Goal: Task Accomplishment & Management: Manage account settings

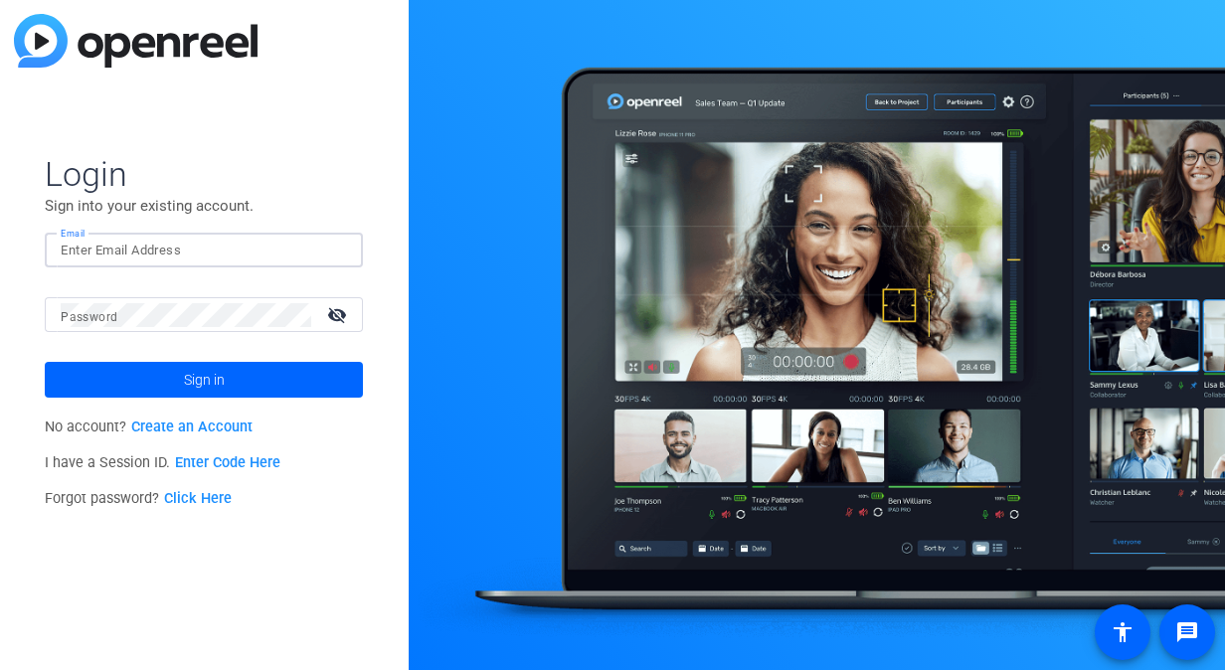
click at [187, 262] on input "Email" at bounding box center [204, 251] width 286 height 24
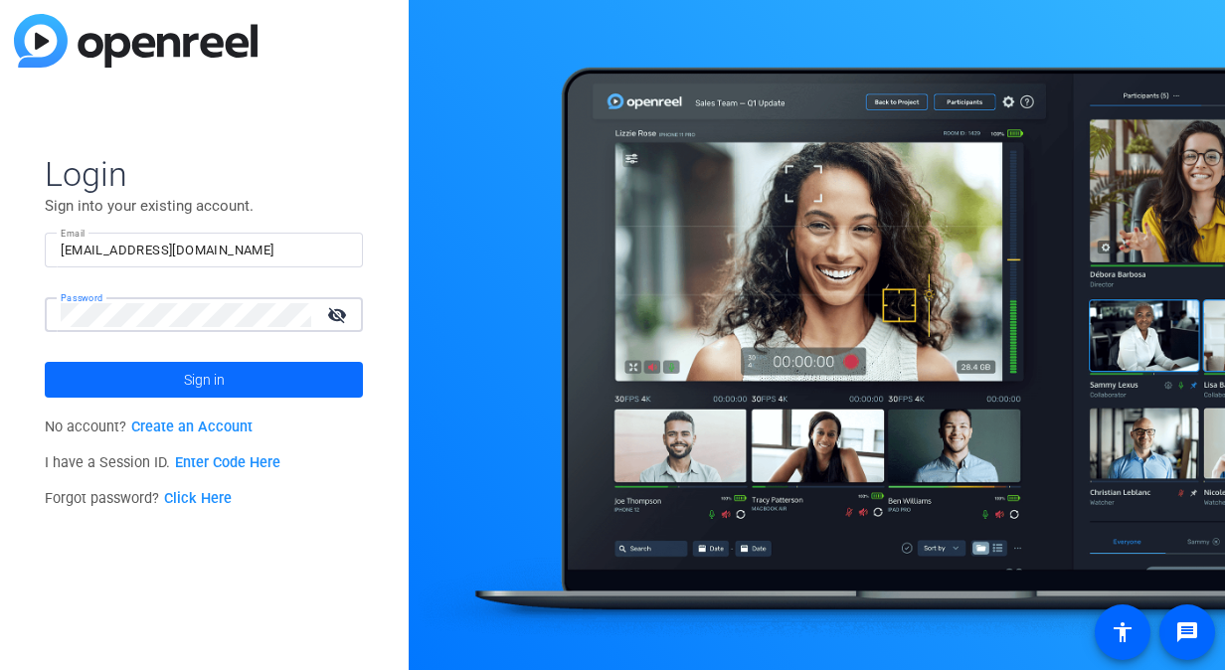
click at [224, 385] on span "Sign in" at bounding box center [204, 380] width 41 height 50
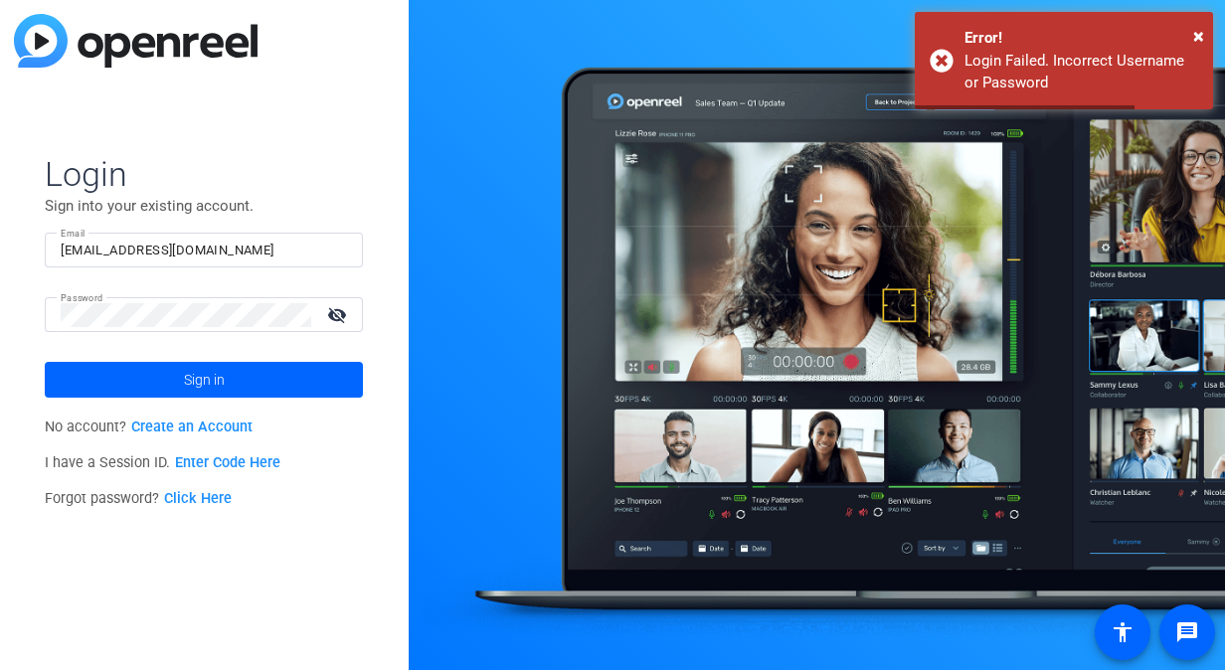
click at [336, 314] on mat-icon "visibility_off" at bounding box center [339, 314] width 48 height 29
drag, startPoint x: 186, startPoint y: 301, endPoint x: -4, endPoint y: 325, distance: 191.5
click at [0, 325] on html "For screen-reader mode - click the first button of the website Accessibility Sc…" at bounding box center [612, 335] width 1225 height 670
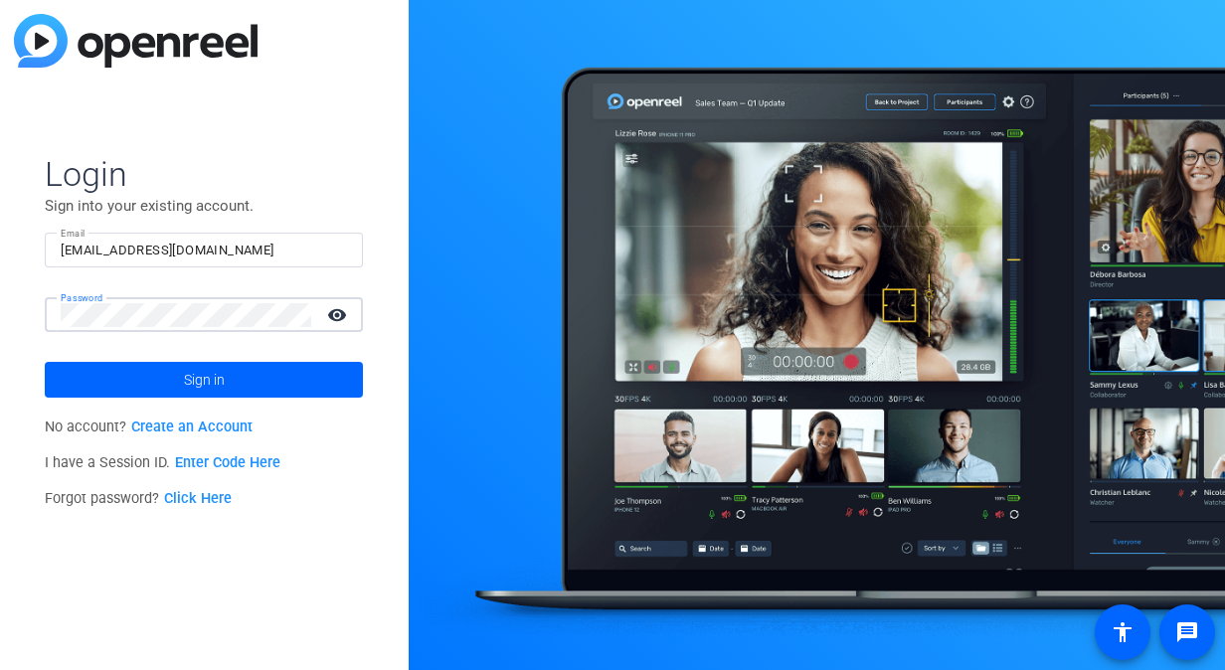
click at [4, 312] on div "Login Sign into your existing account. Email mjcole018@gmail.com Password visib…" at bounding box center [204, 335] width 409 height 670
click at [45, 362] on button "Sign in" at bounding box center [204, 380] width 318 height 36
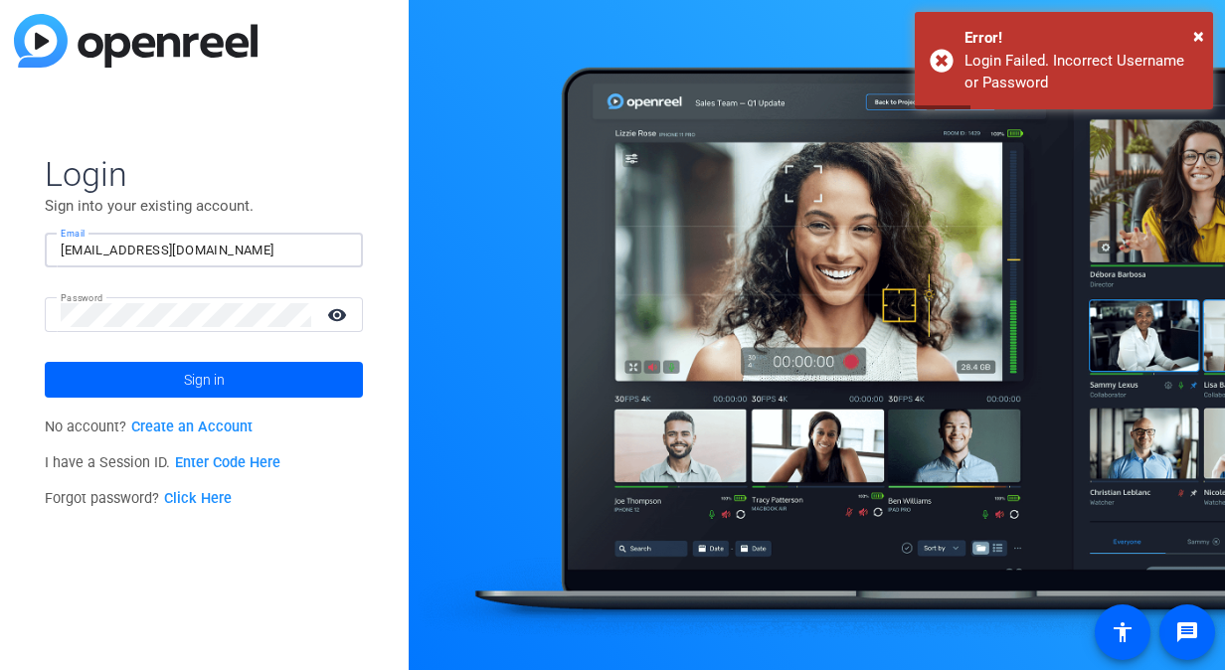
drag, startPoint x: 229, startPoint y: 249, endPoint x: 0, endPoint y: 255, distance: 228.9
click at [0, 255] on html "Accessibility Screen-Reader Guide, Feedback, and Issue Reporting | New window L…" at bounding box center [612, 335] width 1225 height 670
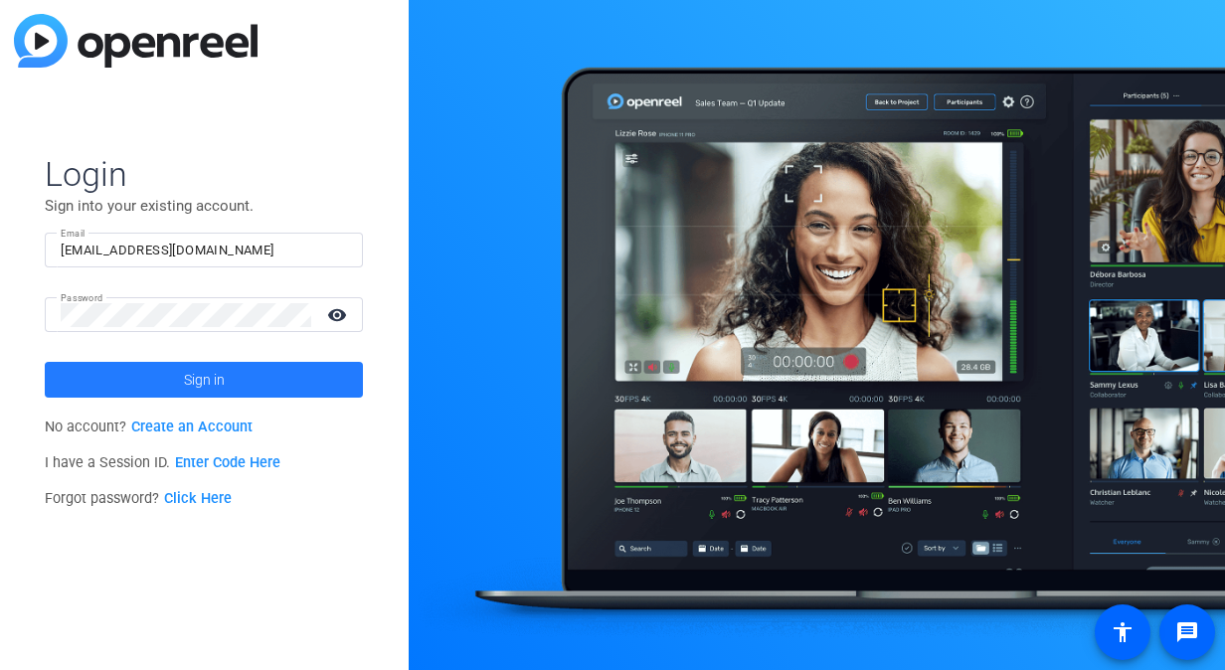
click at [205, 392] on span "Sign in" at bounding box center [204, 380] width 41 height 50
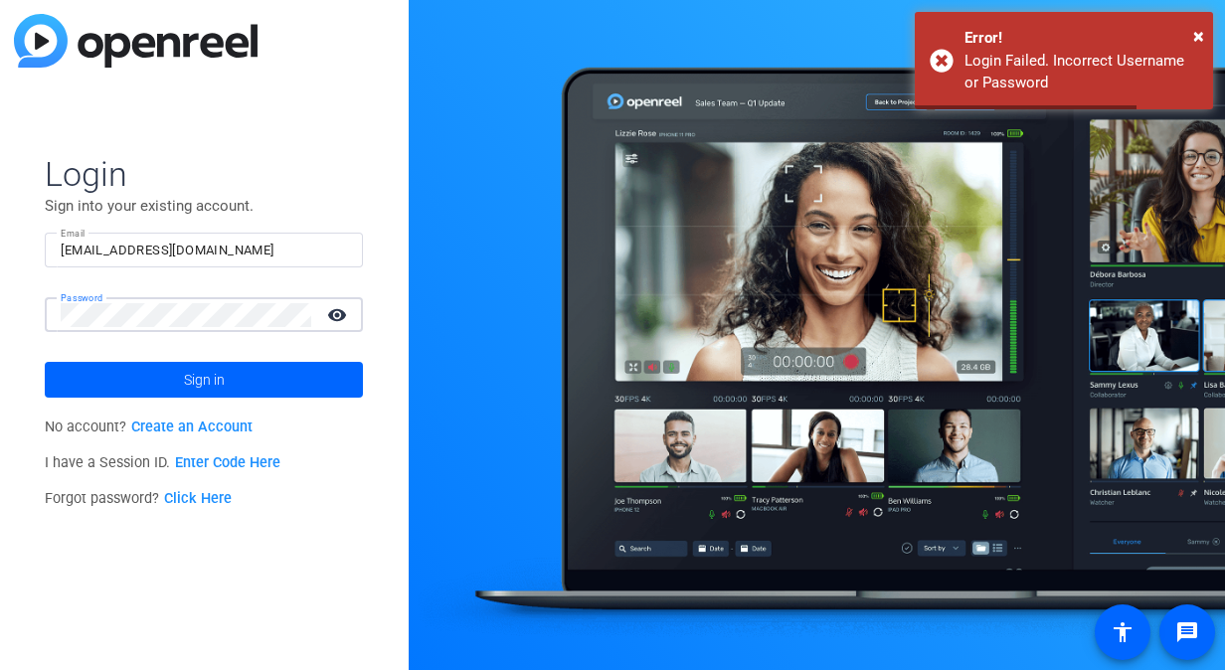
click at [0, 294] on html "Accessibility Screen-Reader Guide, Feedback, and Issue Reporting | New window L…" at bounding box center [612, 335] width 1225 height 670
drag, startPoint x: 258, startPoint y: 249, endPoint x: 23, endPoint y: 226, distance: 235.9
click at [23, 226] on div "Login Sign into your existing account. Email mjcole018@gmail.com Password visib…" at bounding box center [204, 335] width 409 height 670
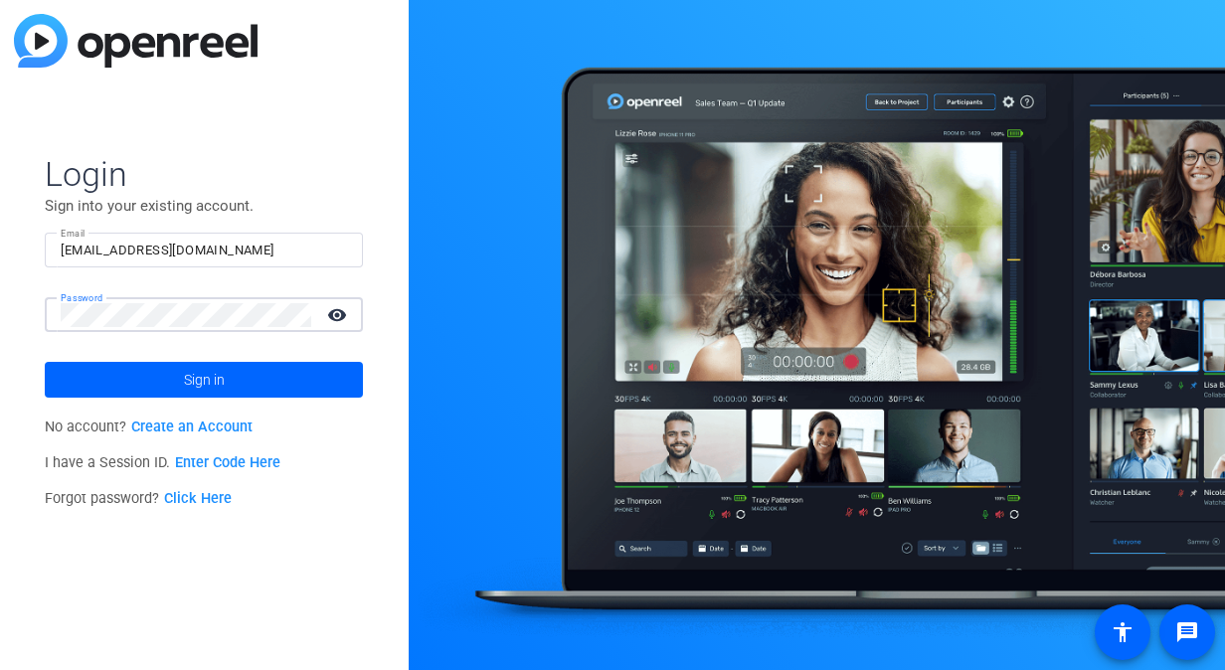
click at [0, 290] on html "Accessibility Screen-Reader Guide, Feedback, and Issue Reporting | New window L…" at bounding box center [612, 335] width 1225 height 670
drag, startPoint x: 232, startPoint y: 256, endPoint x: 0, endPoint y: 201, distance: 238.1
click at [0, 201] on html "Accessibility Screen-Reader Guide, Feedback, and Issue Reporting | New window L…" at bounding box center [612, 335] width 1225 height 670
type input "marissa.coleman@ampf.com"
click at [74, 306] on div "Password visibility" at bounding box center [212, 314] width 302 height 35
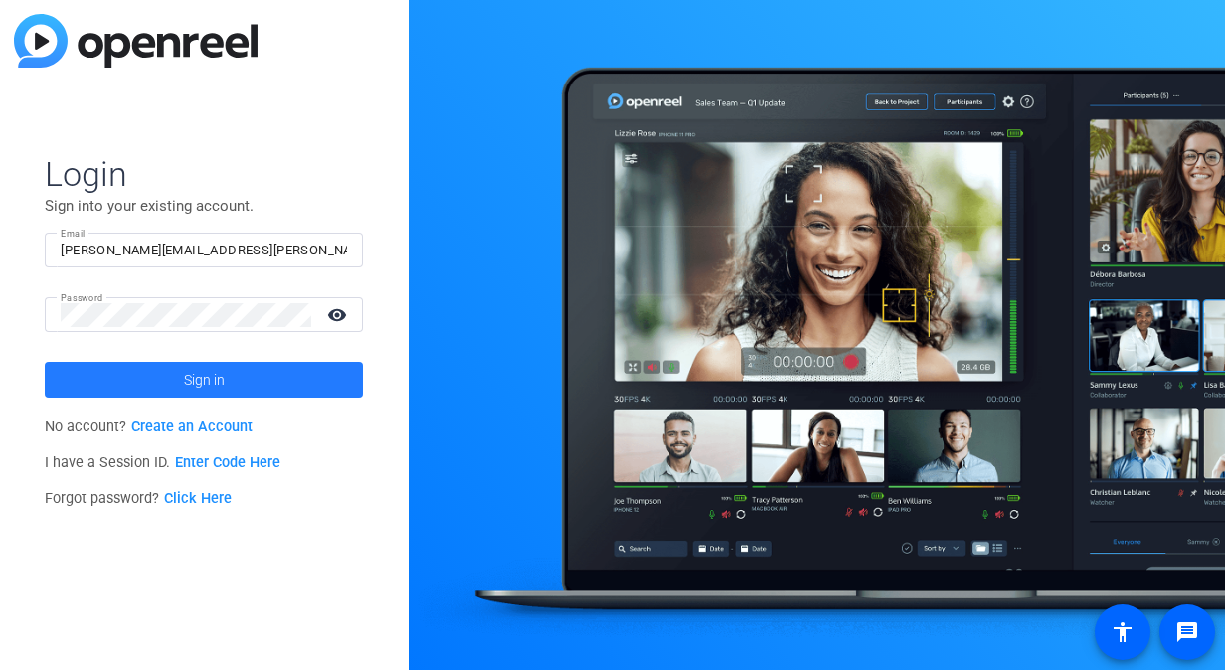
click at [198, 374] on span "Sign in" at bounding box center [204, 380] width 41 height 50
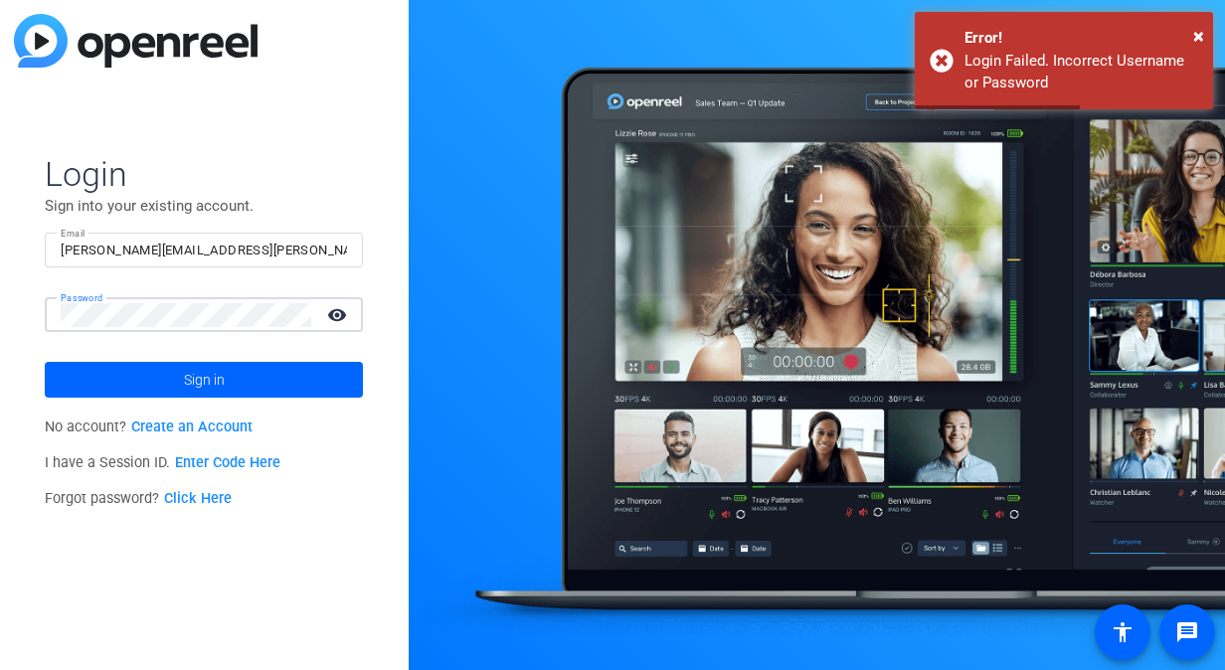
click at [0, 262] on html "Accessibility Screen-Reader Guide, Feedback, and Issue Reporting | New window L…" at bounding box center [612, 335] width 1225 height 670
click at [45, 362] on button "Sign in" at bounding box center [204, 380] width 318 height 36
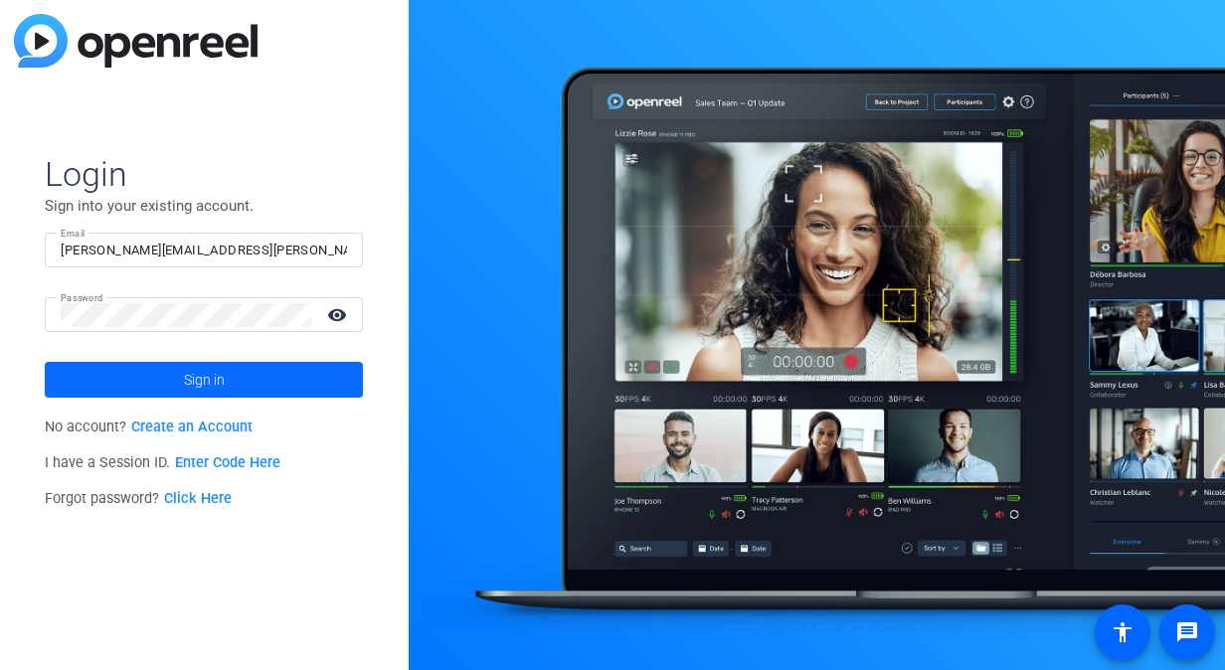
click at [314, 367] on span at bounding box center [204, 380] width 318 height 48
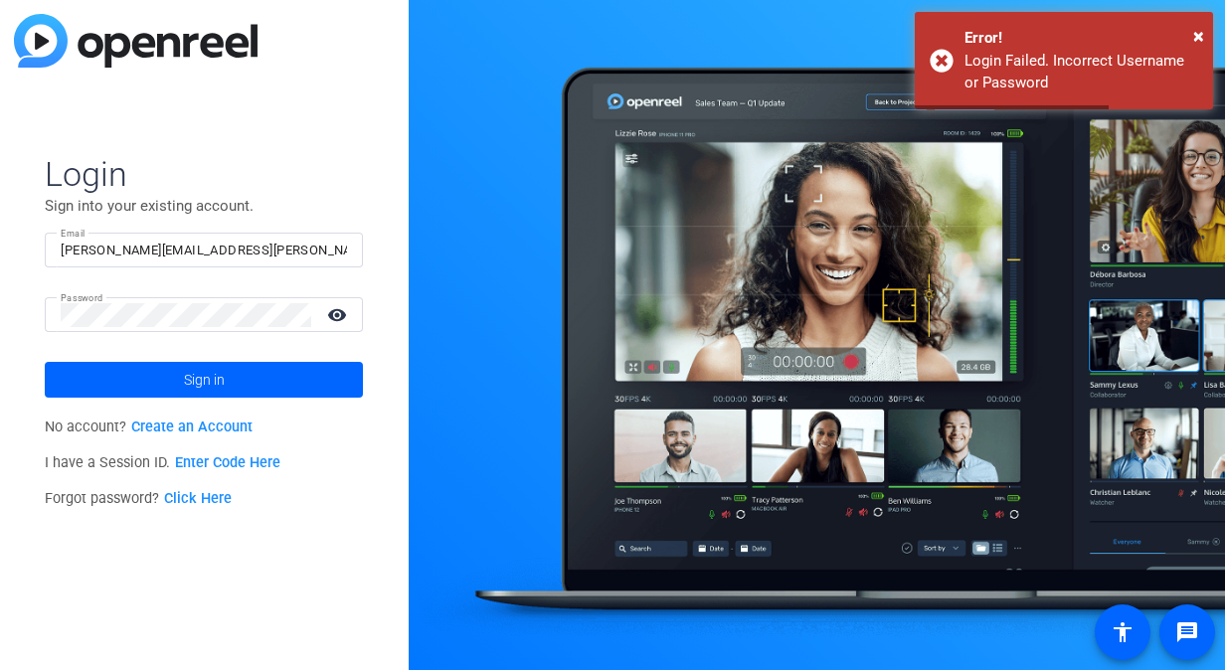
click at [224, 501] on link "Click Here" at bounding box center [198, 498] width 68 height 17
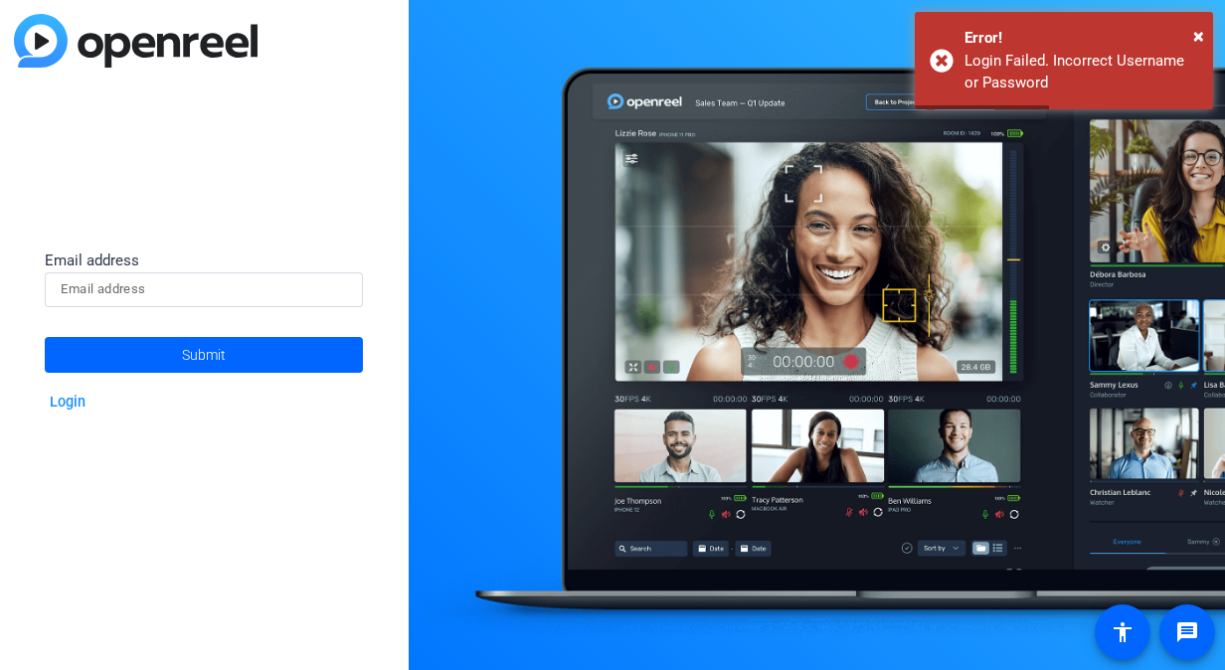
click at [161, 282] on input at bounding box center [204, 290] width 286 height 24
type input "marissa.coleman@ampf.com"
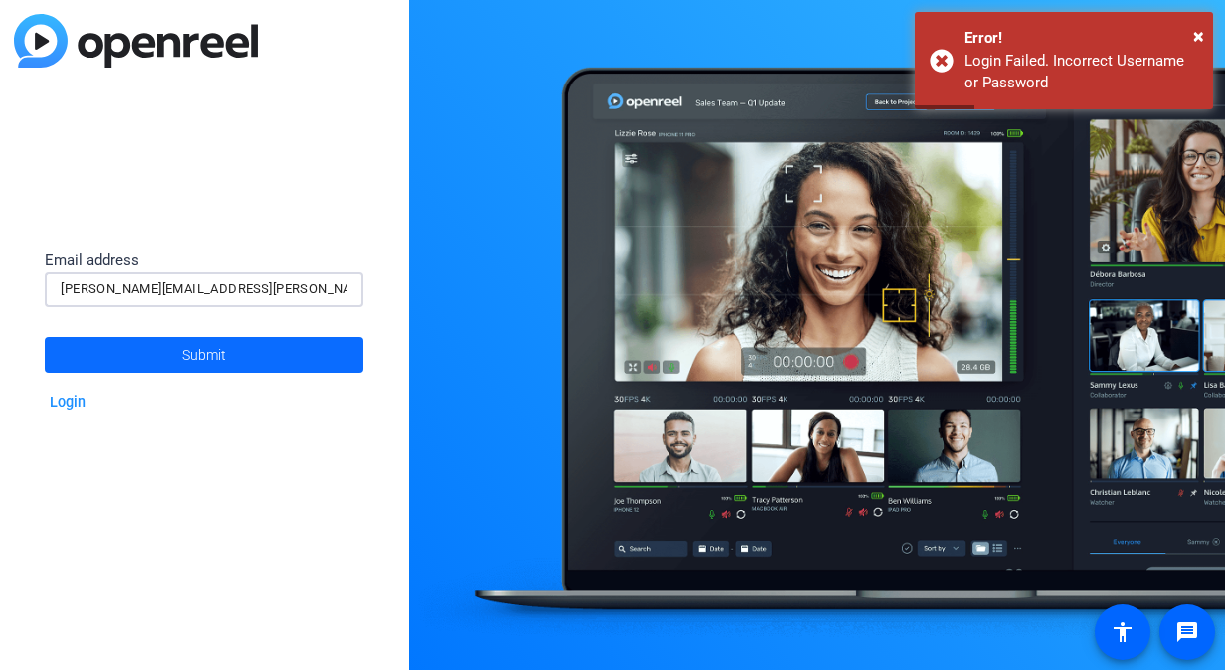
click at [173, 350] on span at bounding box center [204, 355] width 318 height 48
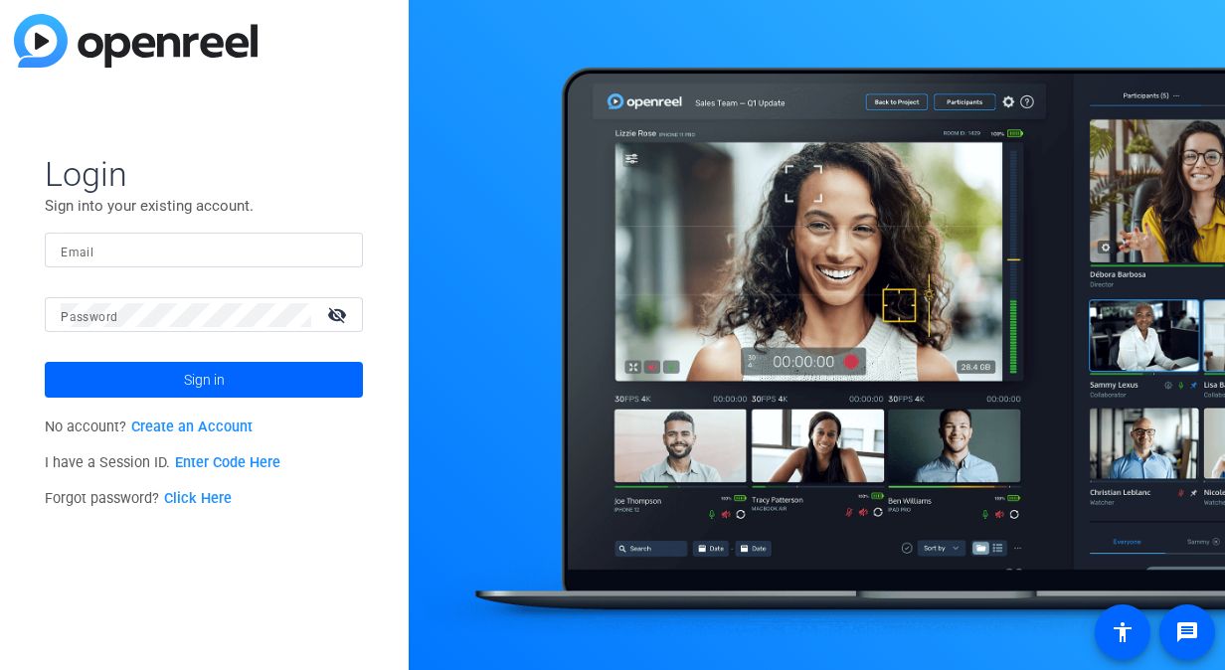
drag, startPoint x: 596, startPoint y: 72, endPoint x: 658, endPoint y: 21, distance: 80.6
click at [595, 72] on div at bounding box center [817, 335] width 817 height 670
